Goal: Browse casually: Explore the website without a specific task or goal

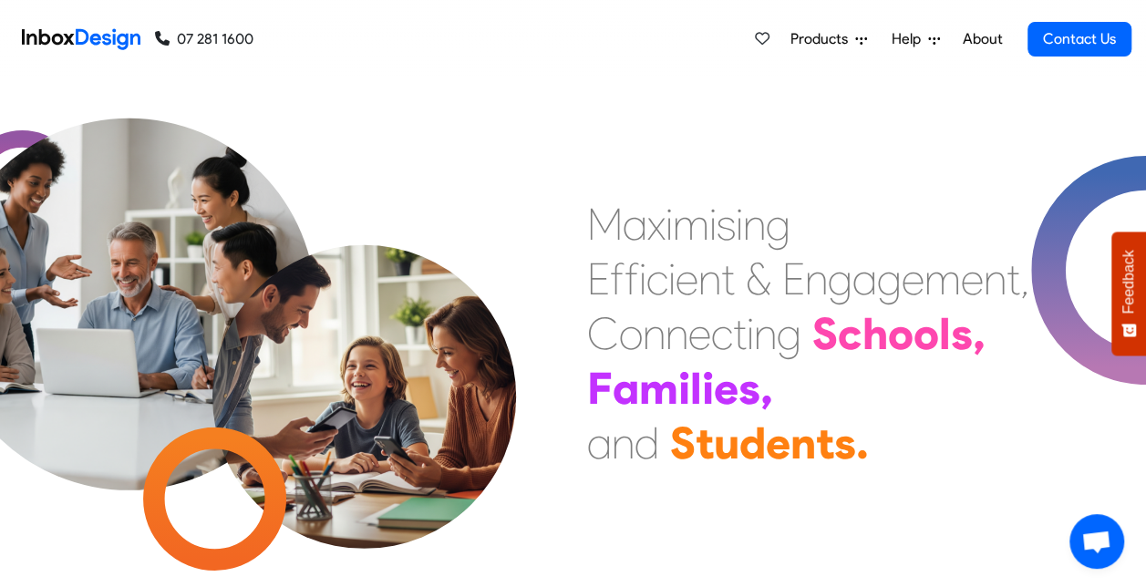
click at [802, 124] on div "M a x i m i s i n g E f f i c i e n t & E n g a g e m e n t , C o n n e c t i n…" at bounding box center [573, 333] width 1146 height 508
click at [914, 568] on div "M a x i m i s i n g E f f i c i e n t & E n g a g e m e n t , C o n n e c t i n…" at bounding box center [573, 333] width 1146 height 508
click at [24, 468] on img at bounding box center [129, 258] width 466 height 466
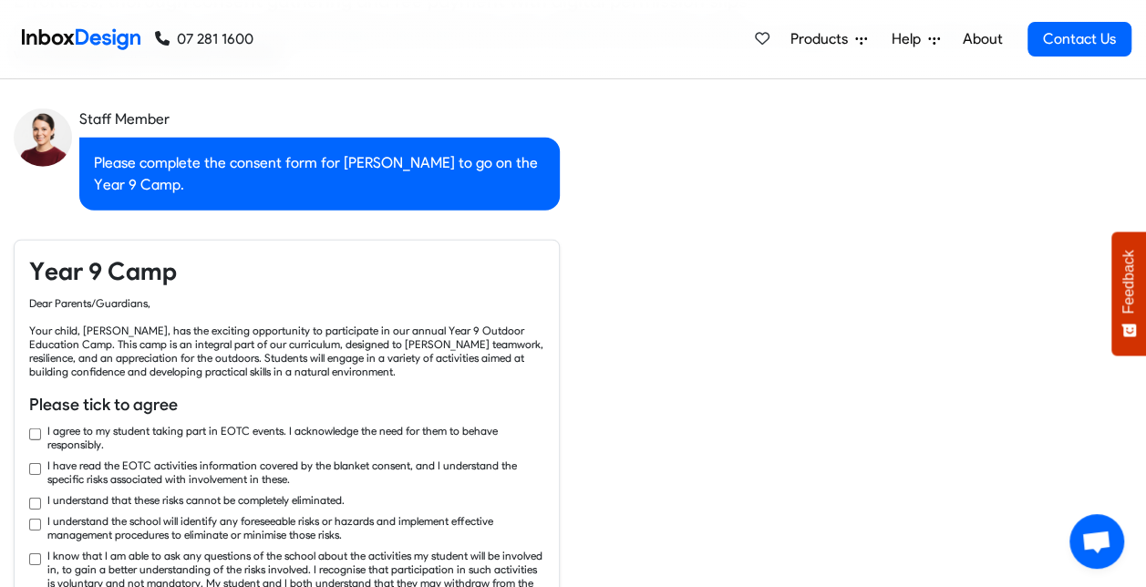
checkbox input "true"
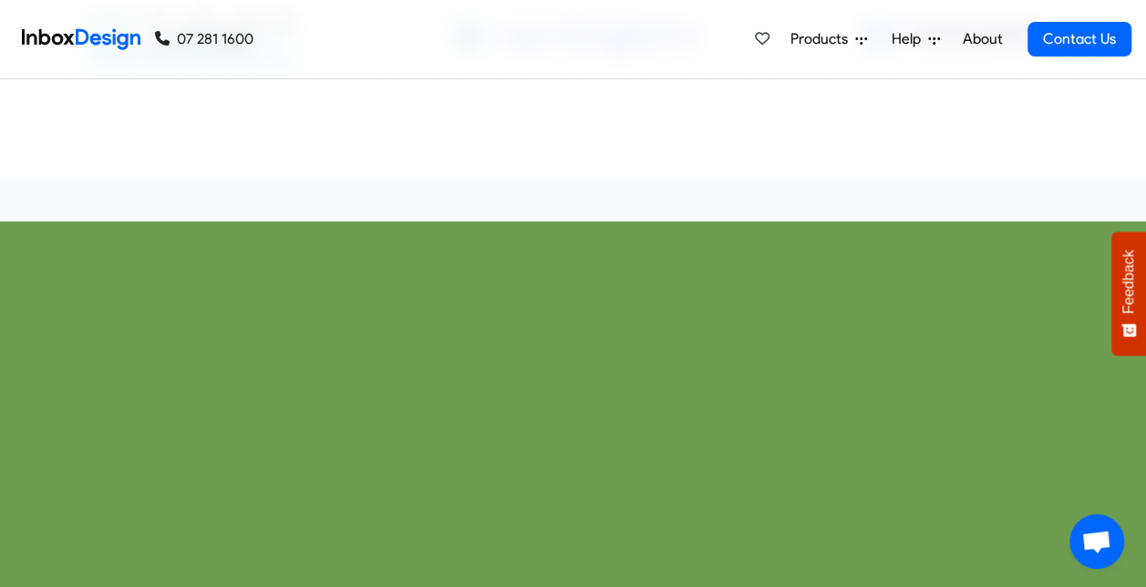
checkbox input "true"
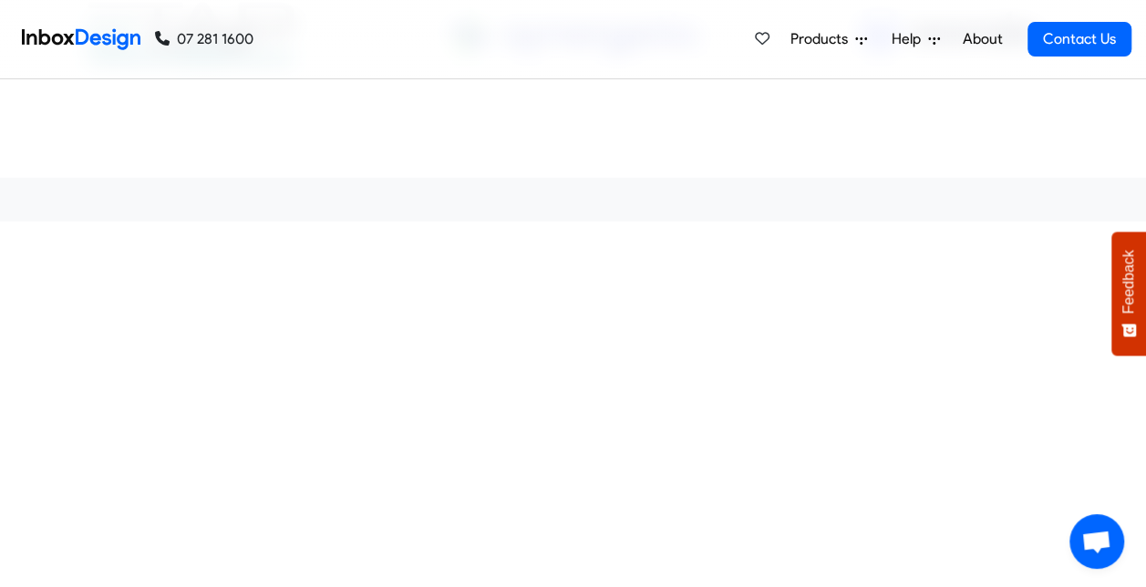
scroll to position [7707, 0]
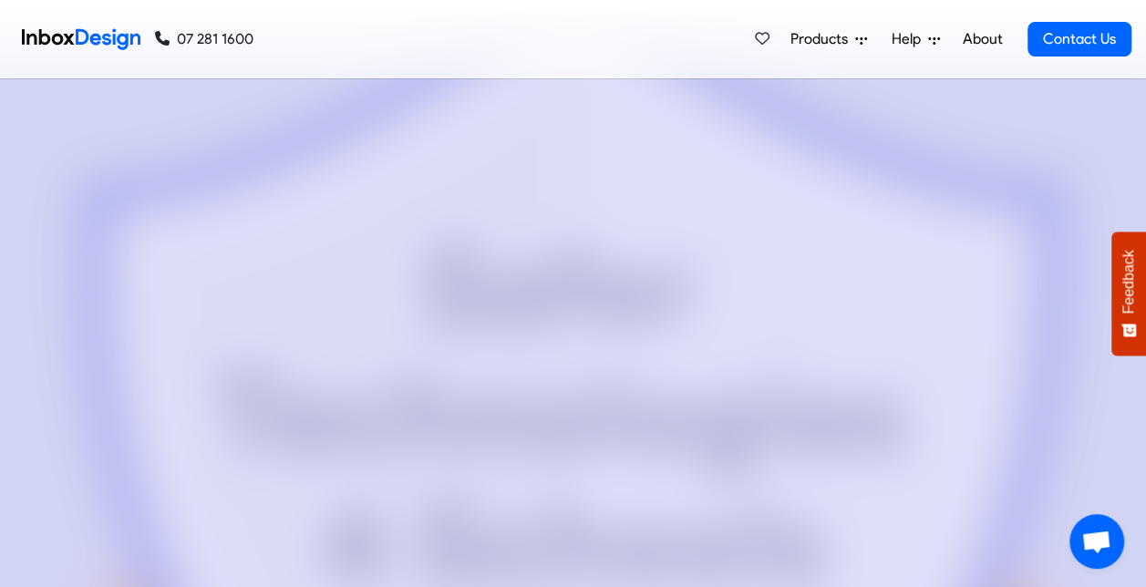
checkbox input "true"
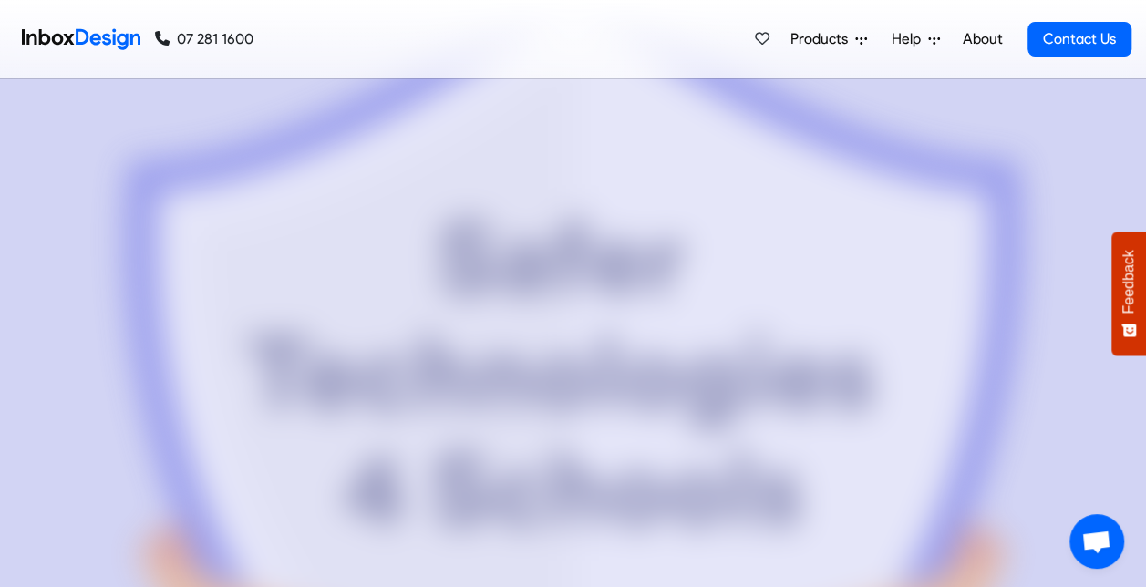
checkbox input "true"
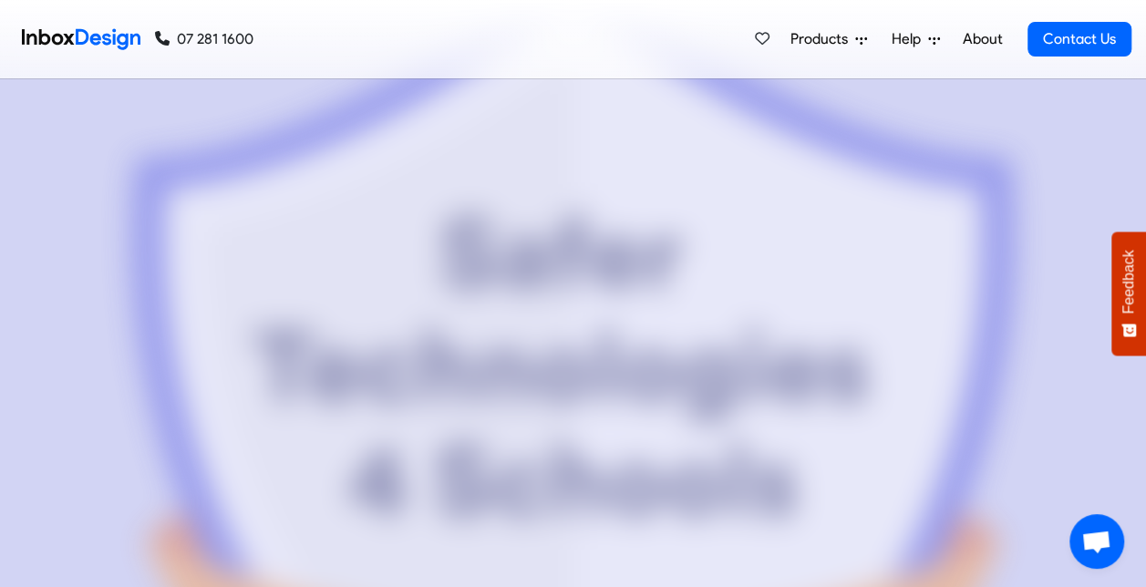
checkbox input "true"
click at [927, 568] on img at bounding box center [572, 439] width 883 height 974
click at [929, 569] on img at bounding box center [572, 439] width 883 height 974
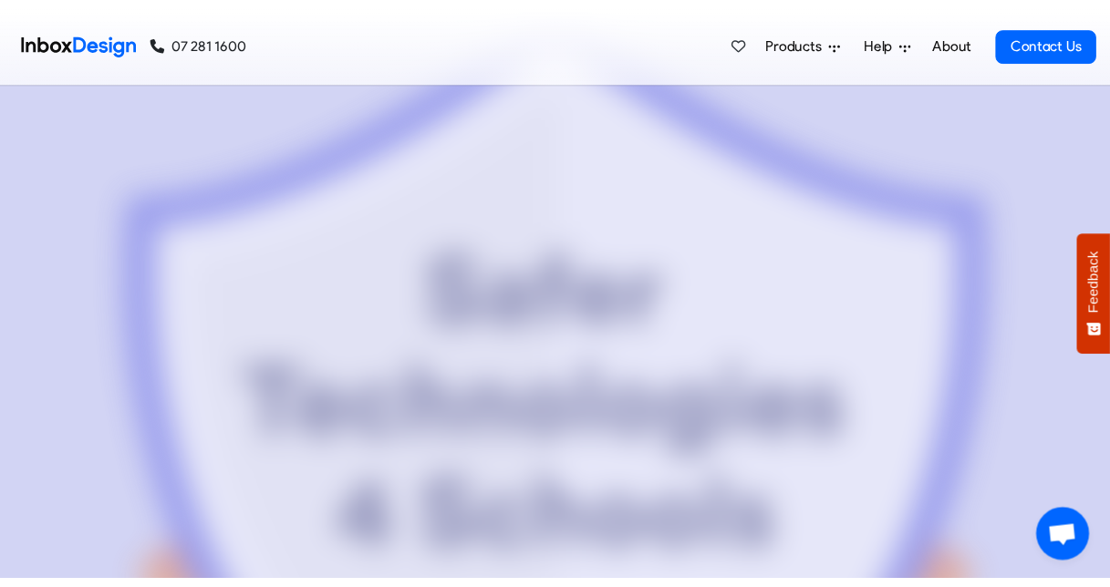
scroll to position [7669, 0]
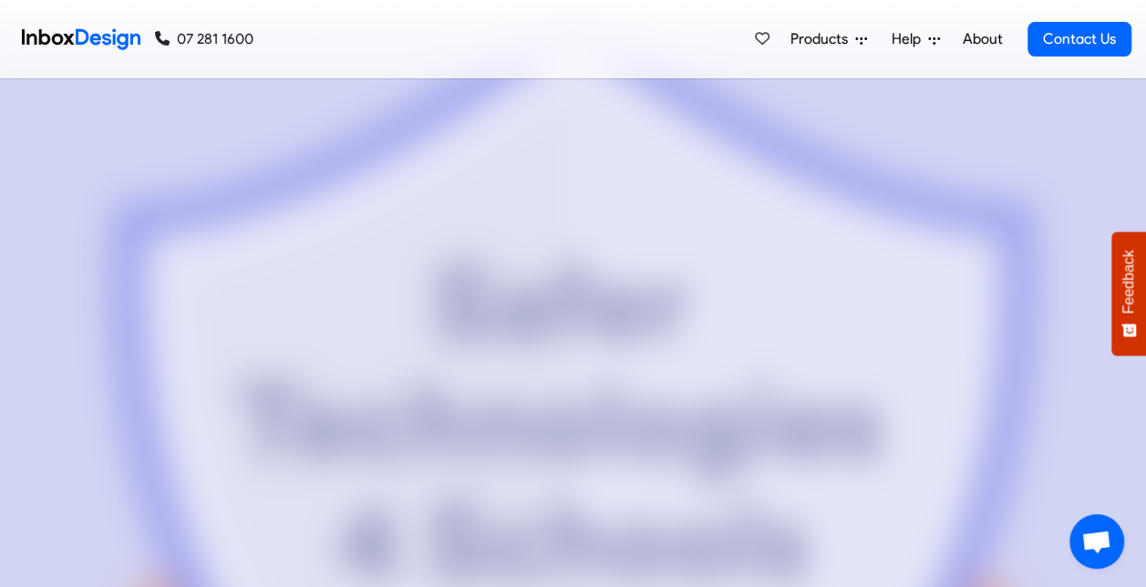
click at [920, 555] on img at bounding box center [573, 498] width 928 height 1022
click at [927, 555] on img at bounding box center [573, 498] width 928 height 1022
click at [928, 555] on img at bounding box center [573, 498] width 928 height 1022
click at [1056, 381] on div at bounding box center [573, 319] width 1119 height 722
